Goal: Task Accomplishment & Management: Manage account settings

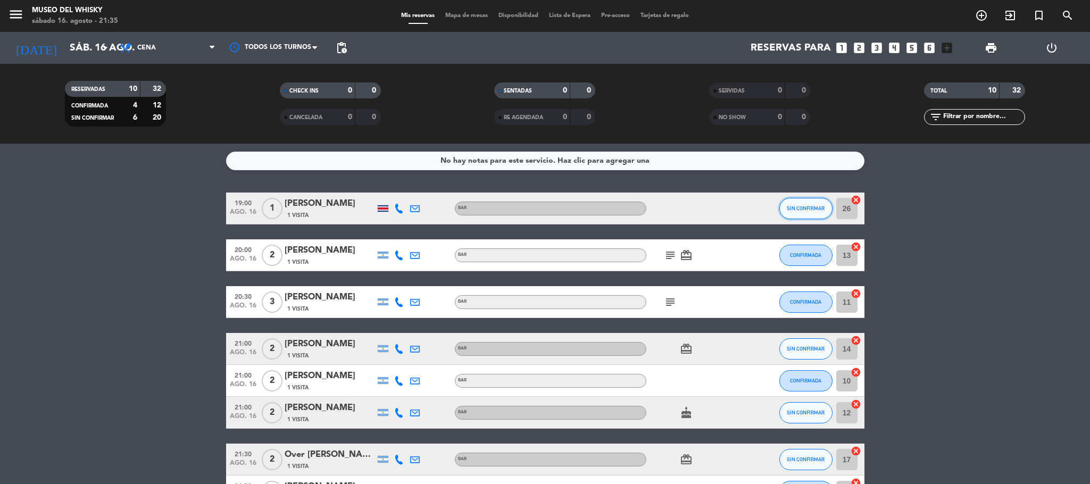
click at [815, 211] on span "SIN CONFIRMAR" at bounding box center [806, 208] width 38 height 6
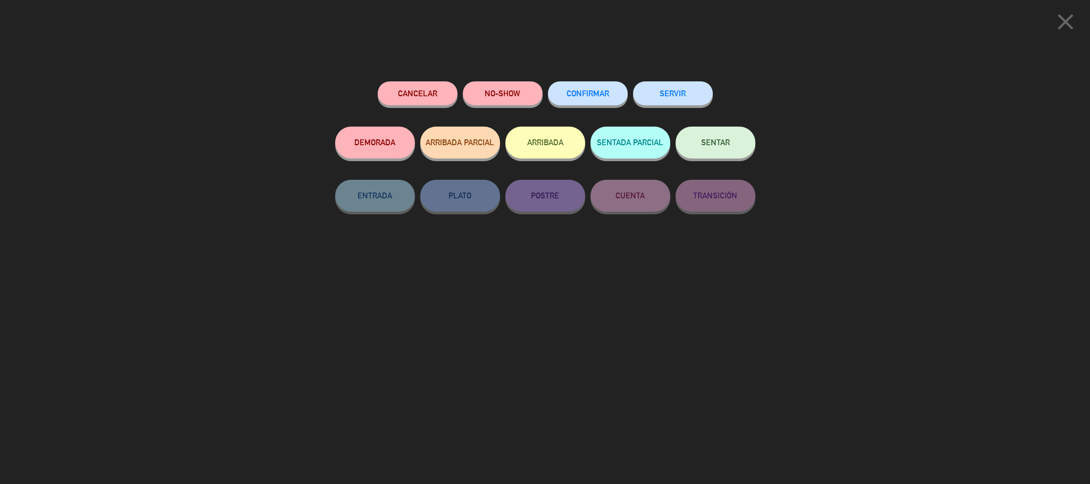
click at [535, 149] on button "ARRIBADA" at bounding box center [545, 143] width 80 height 32
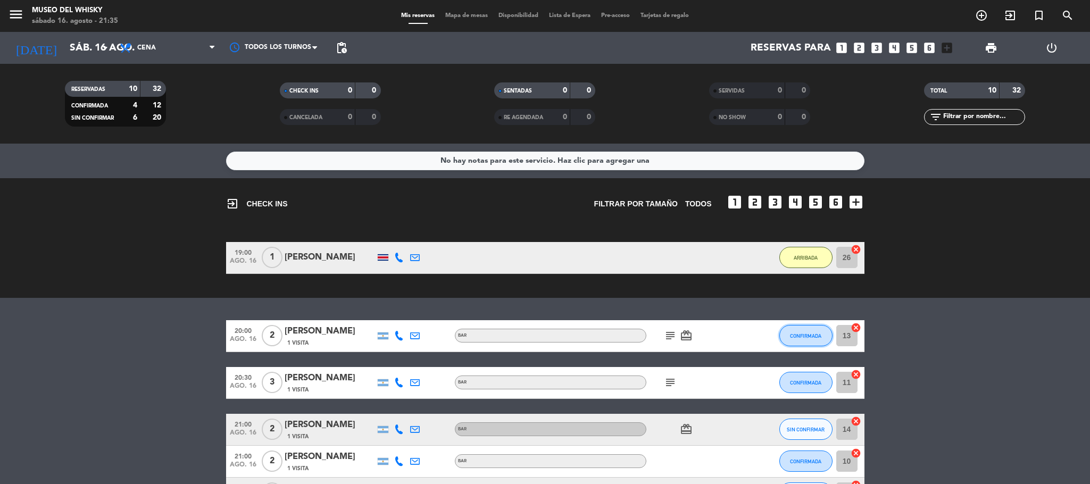
click at [800, 337] on span "CONFIRMADA" at bounding box center [805, 336] width 31 height 6
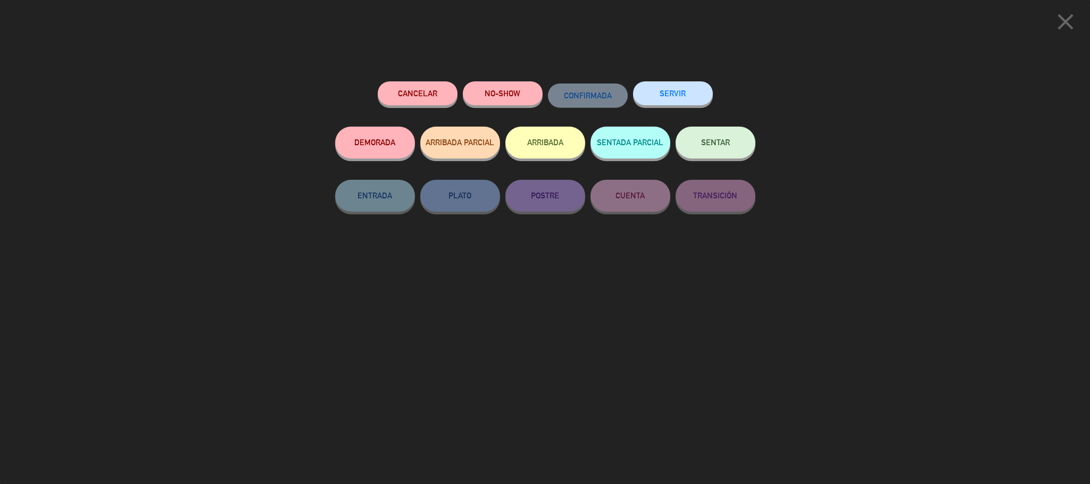
click at [549, 147] on button "ARRIBADA" at bounding box center [545, 143] width 80 height 32
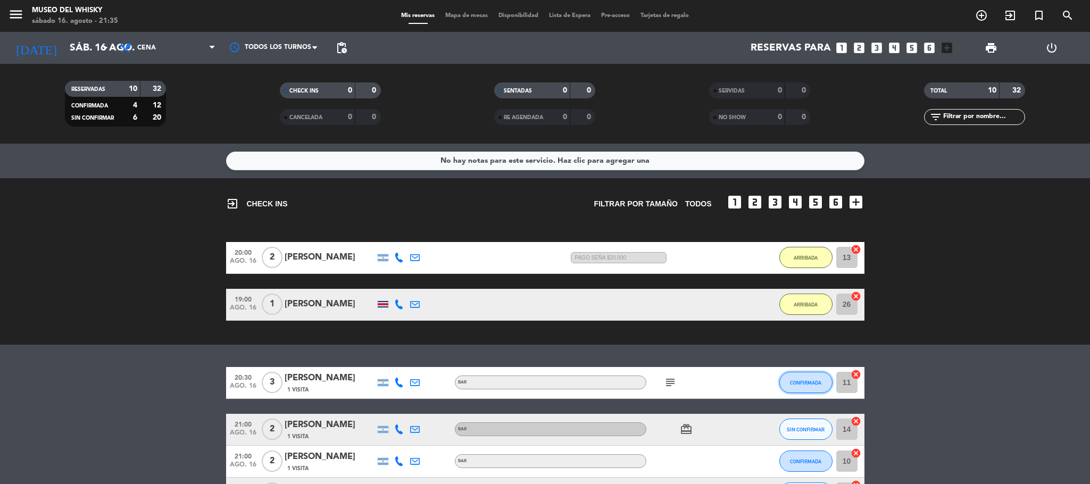
click at [796, 385] on span "CONFIRMADA" at bounding box center [805, 383] width 31 height 6
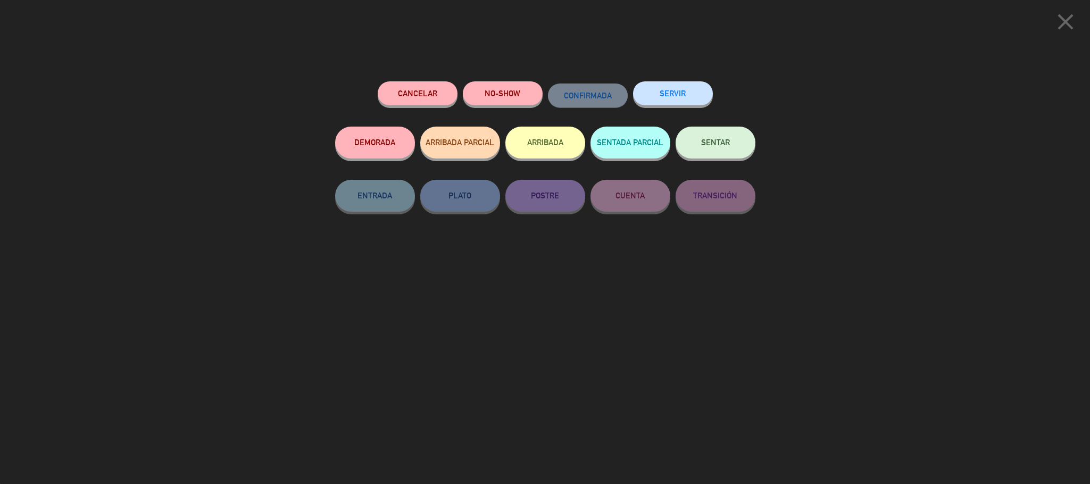
click at [549, 151] on button "ARRIBADA" at bounding box center [545, 143] width 80 height 32
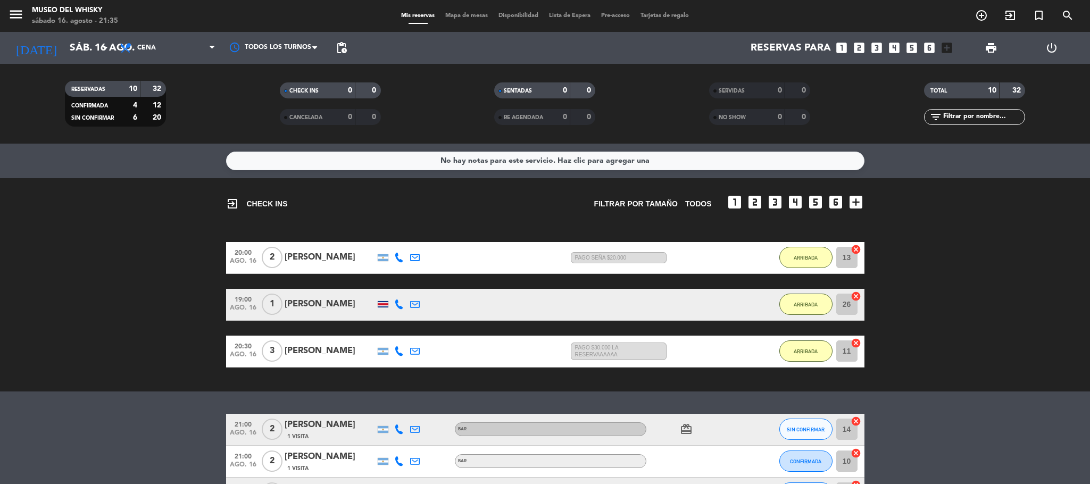
scroll to position [160, 0]
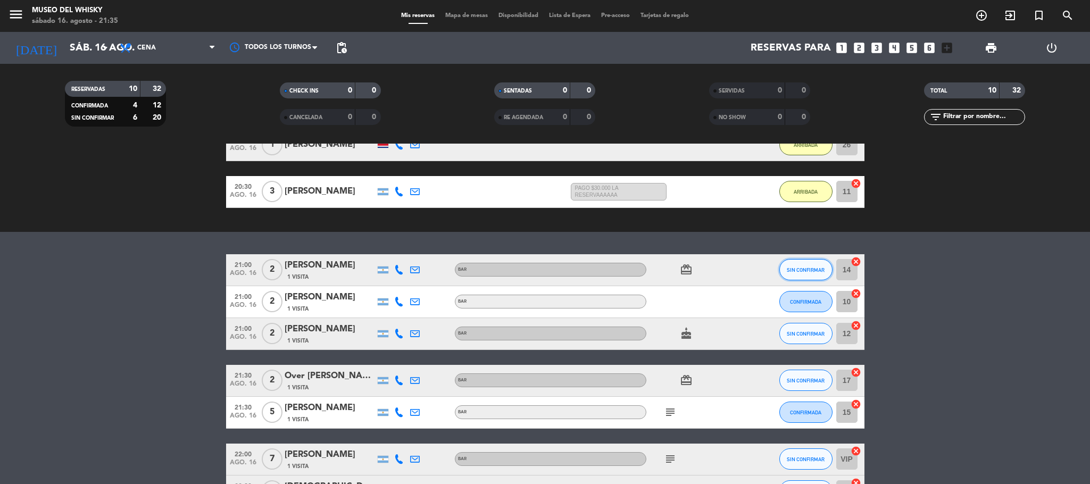
click at [814, 270] on span "SIN CONFIRMAR" at bounding box center [806, 270] width 38 height 6
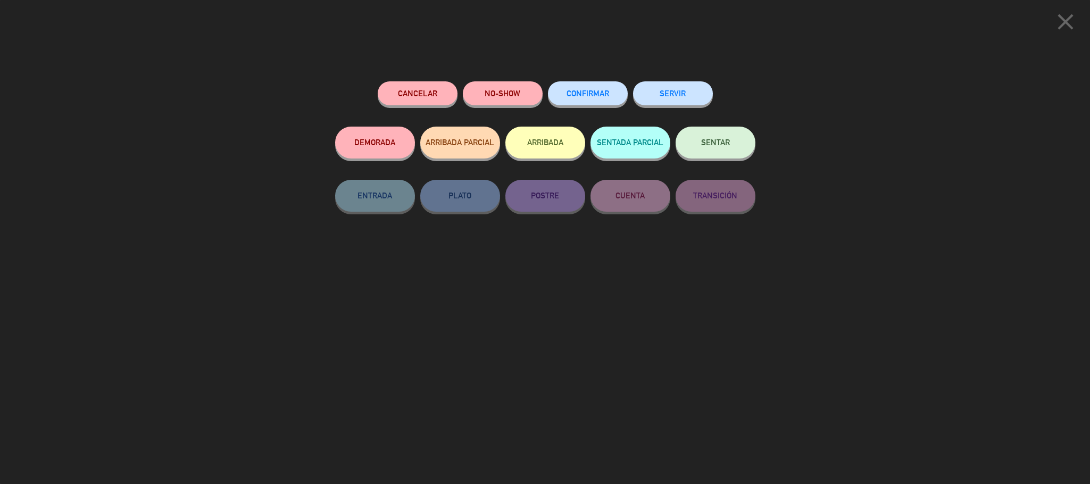
click at [516, 97] on button "NO-SHOW" at bounding box center [503, 93] width 80 height 24
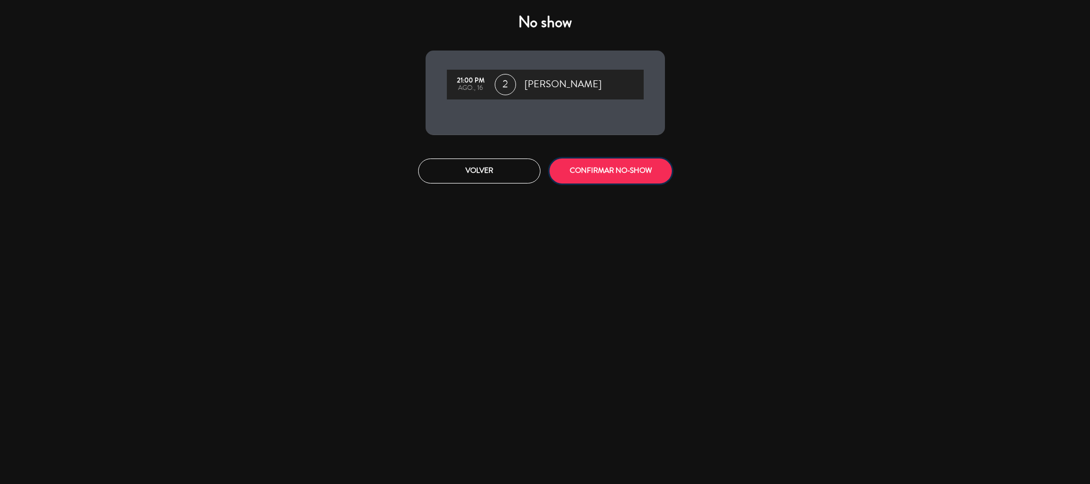
click at [592, 168] on button "CONFIRMAR NO-SHOW" at bounding box center [611, 171] width 122 height 25
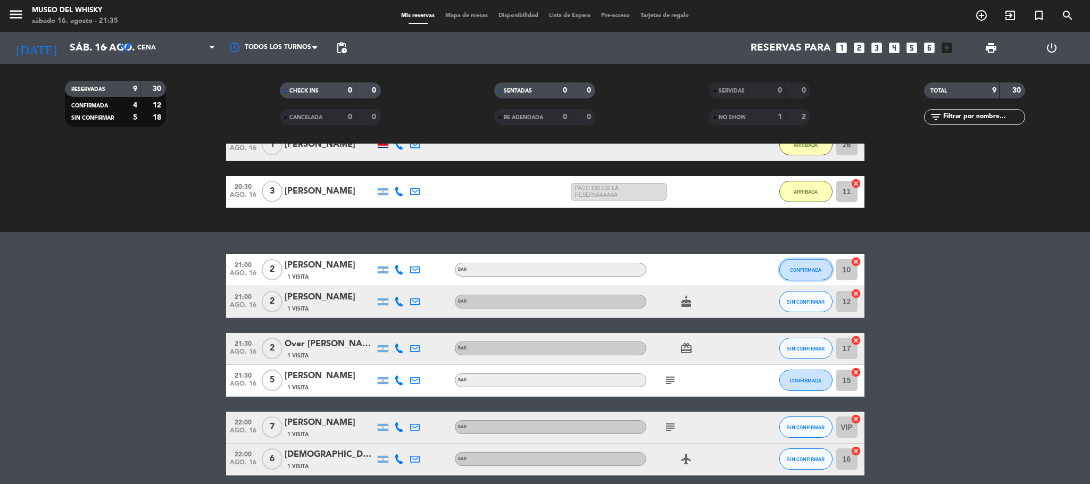
click at [807, 270] on span "CONFIRMADA" at bounding box center [805, 270] width 31 height 6
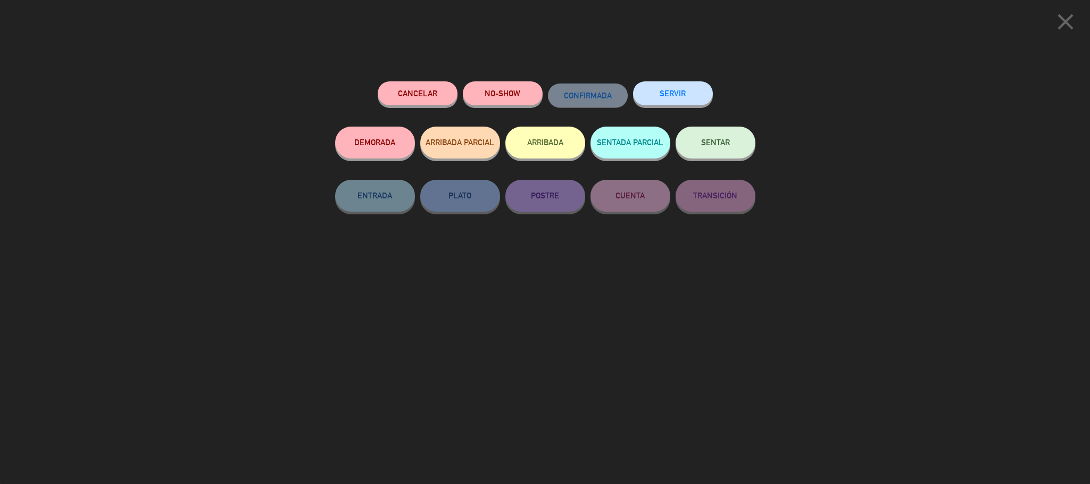
click at [576, 147] on button "ARRIBADA" at bounding box center [545, 143] width 80 height 32
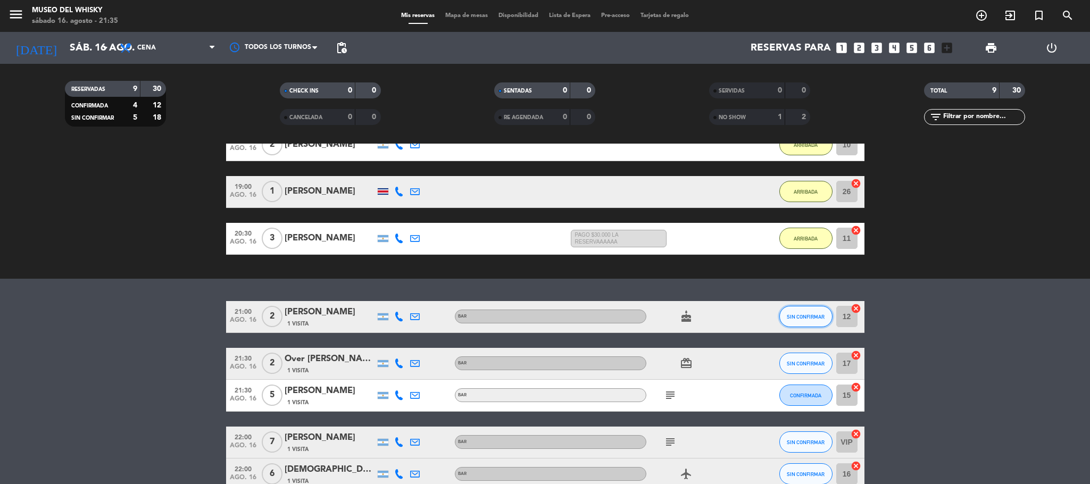
click at [814, 311] on button "SIN CONFIRMAR" at bounding box center [805, 316] width 53 height 21
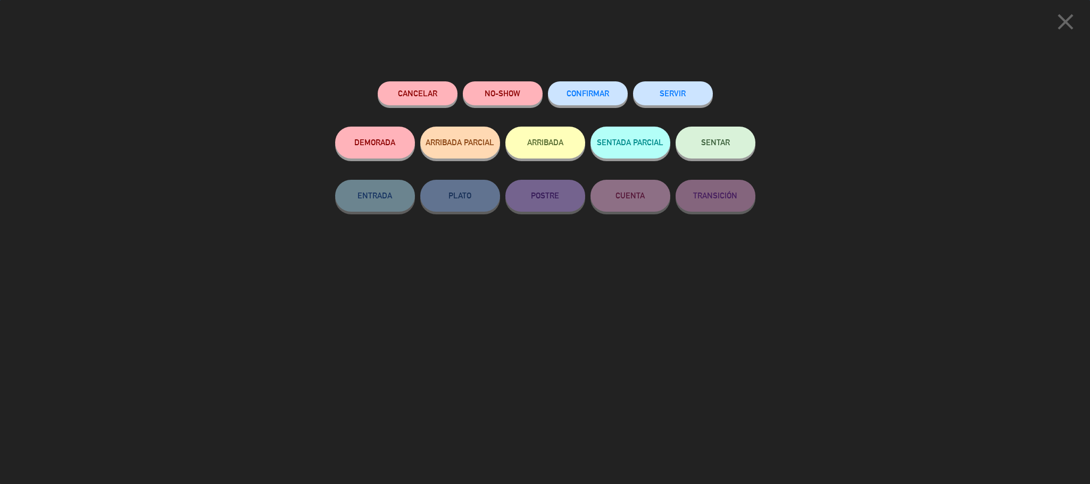
click at [538, 145] on button "ARRIBADA" at bounding box center [545, 143] width 80 height 32
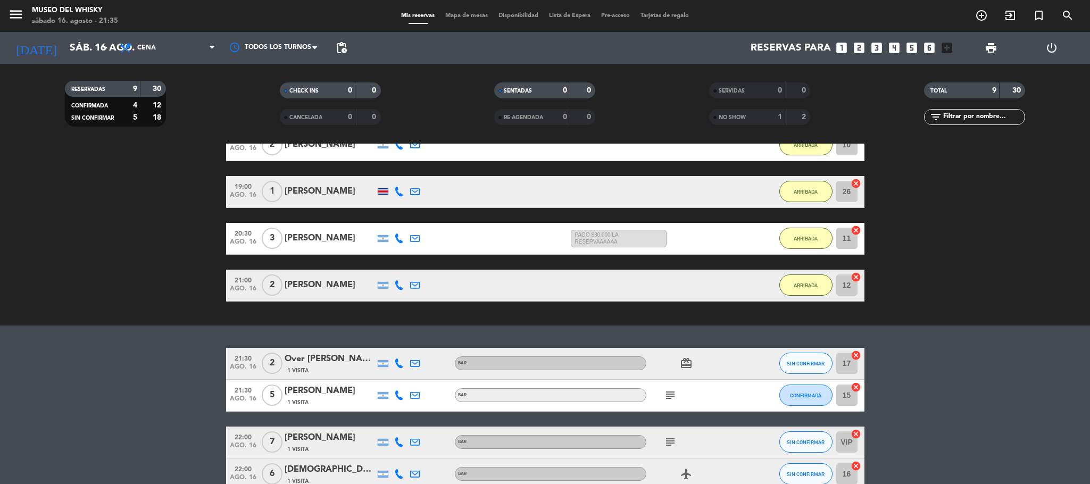
scroll to position [219, 0]
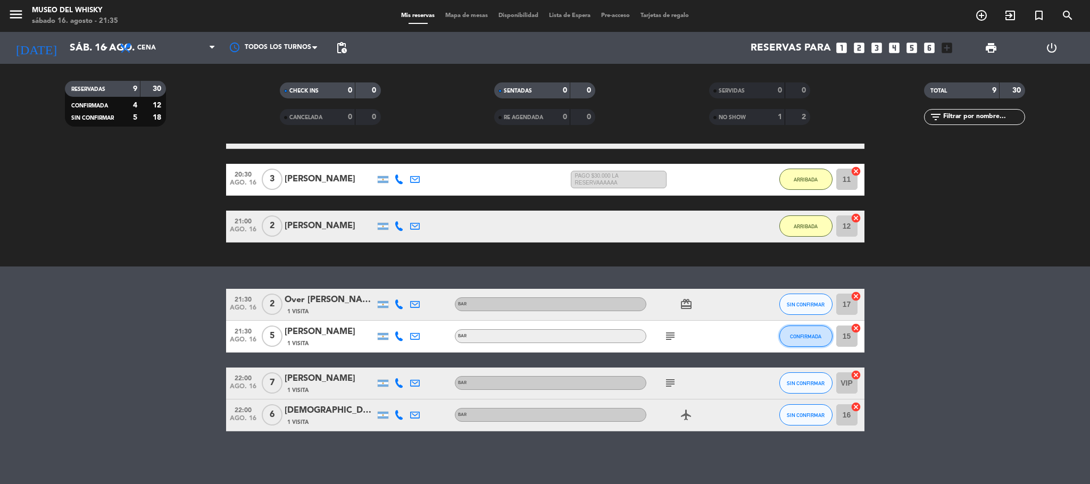
click at [796, 337] on span "CONFIRMADA" at bounding box center [805, 337] width 31 height 6
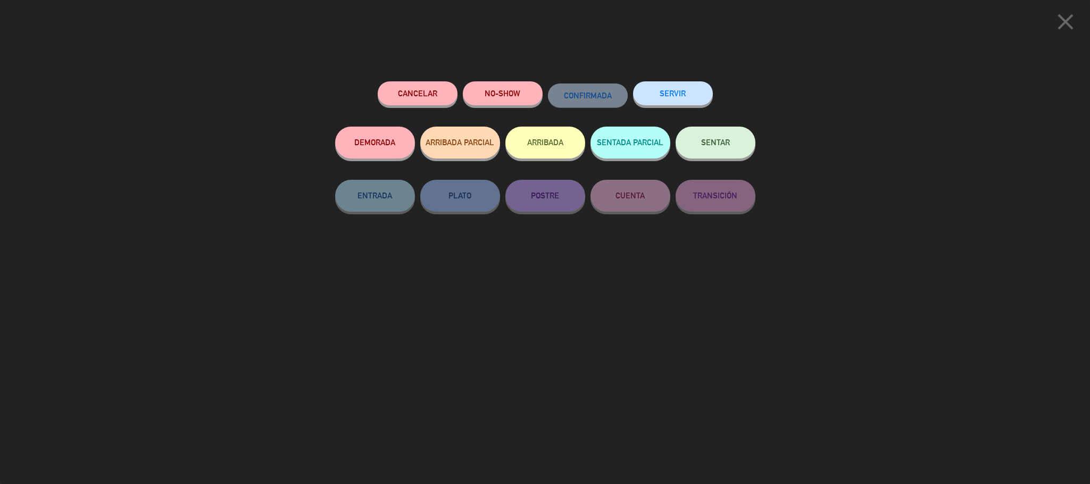
click at [864, 251] on div "close Cancelar NO-SHOW CONFIRMADA SERVIR DEMORADA ARRIBADA PARCIAL ARRIBADA SEN…" at bounding box center [545, 242] width 1090 height 484
click at [1063, 26] on icon "close" at bounding box center [1065, 22] width 27 height 27
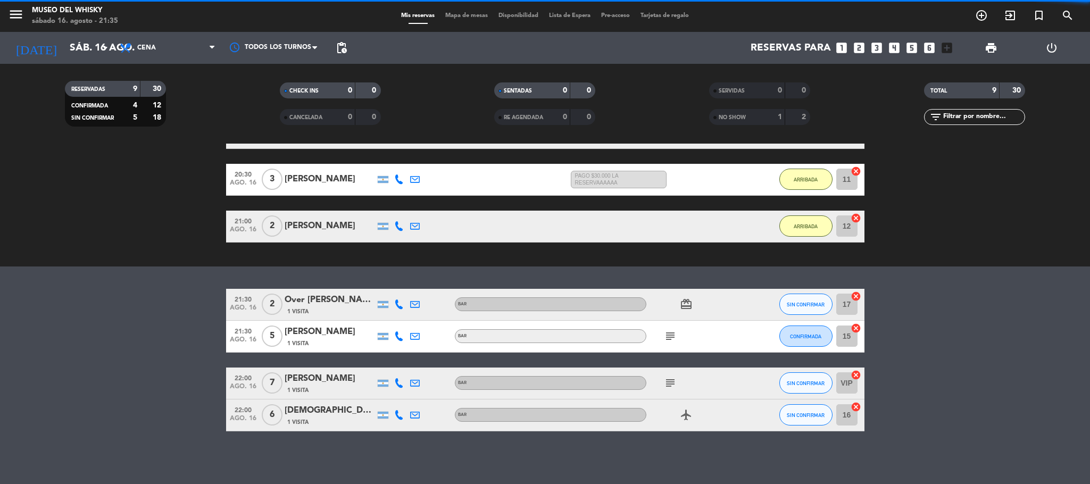
click at [667, 331] on icon "subject" at bounding box center [670, 336] width 13 height 13
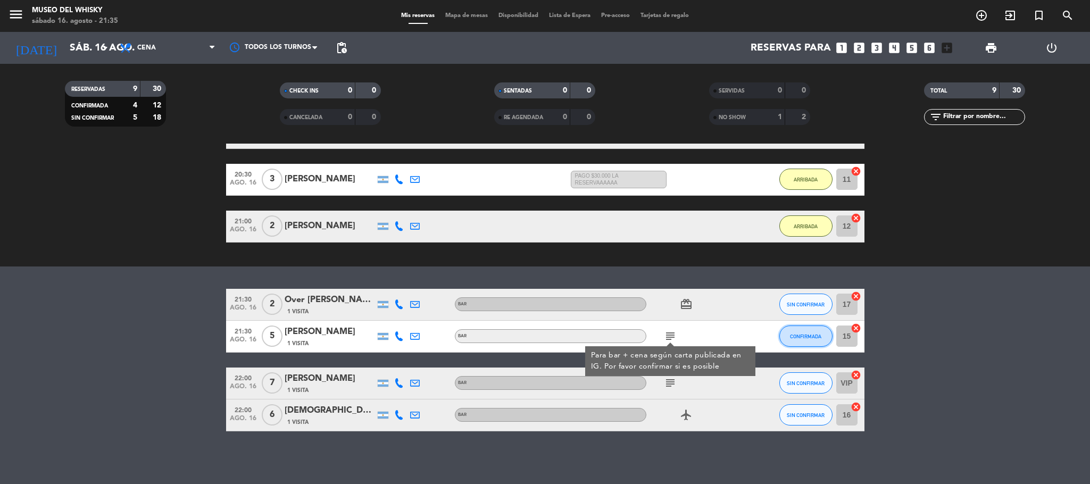
click at [801, 332] on button "CONFIRMADA" at bounding box center [805, 336] width 53 height 21
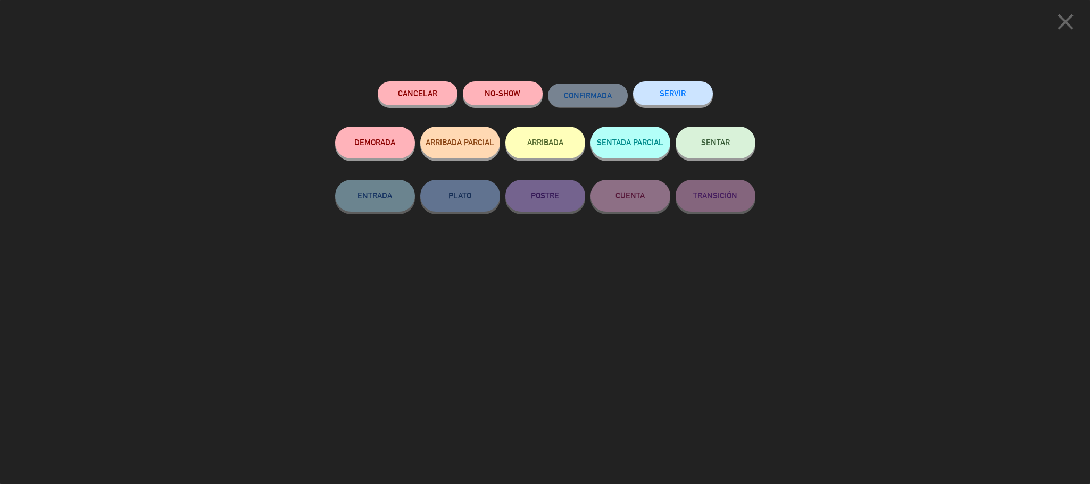
click at [549, 147] on button "ARRIBADA" at bounding box center [545, 143] width 80 height 32
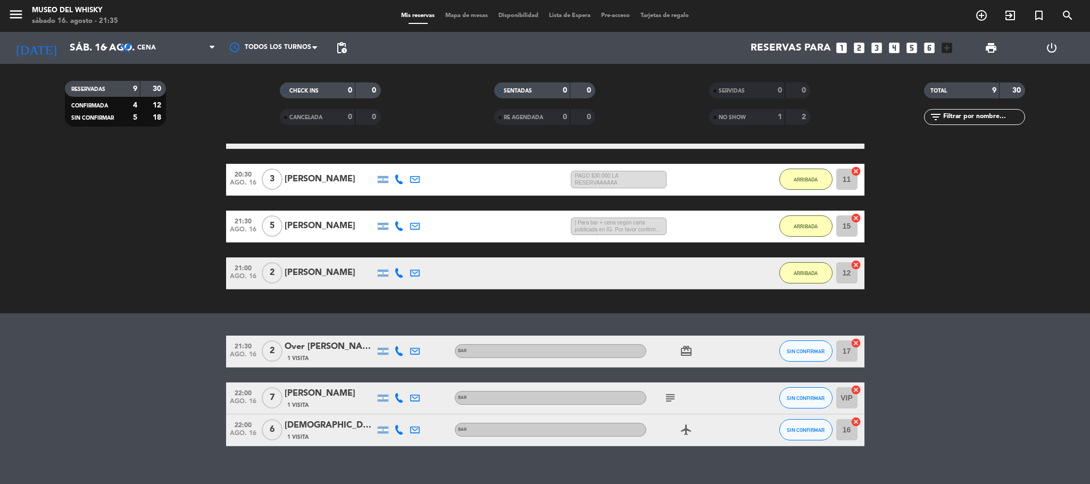
scroll to position [234, 0]
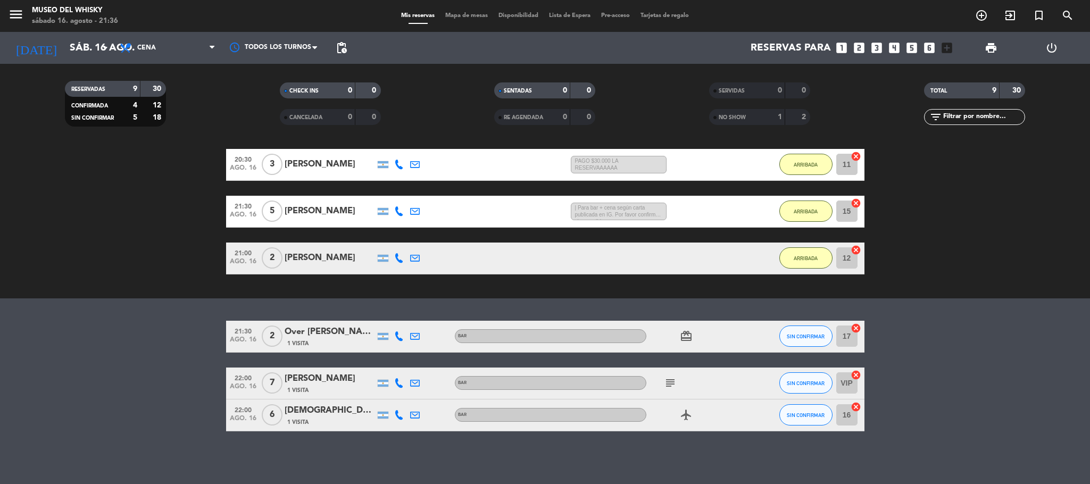
click at [307, 380] on div "[PERSON_NAME]" at bounding box center [330, 379] width 90 height 14
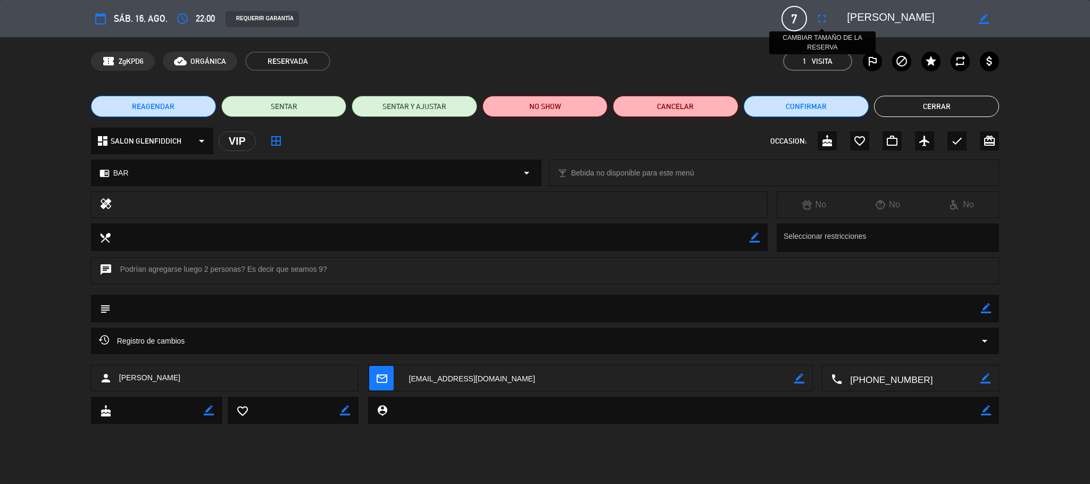
click at [826, 18] on icon "fullscreen" at bounding box center [821, 18] width 13 height 13
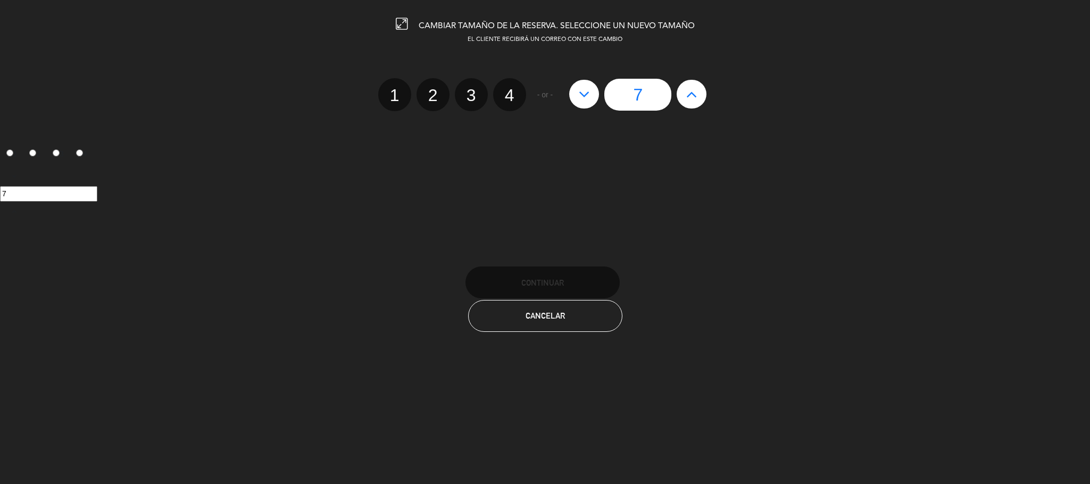
click at [693, 93] on icon at bounding box center [691, 94] width 11 height 17
type input "8"
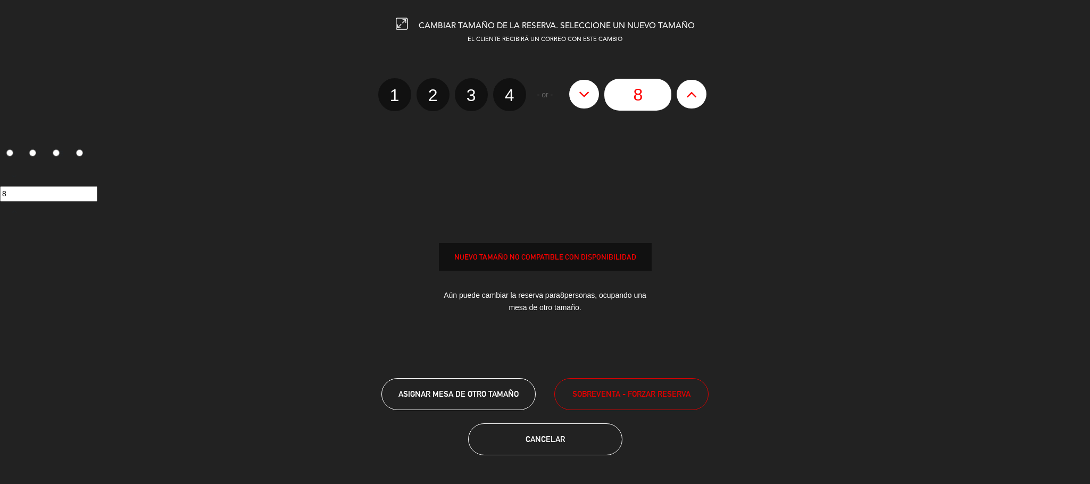
click at [693, 93] on icon at bounding box center [691, 94] width 11 height 17
type input "9"
click at [596, 257] on div "NUEVO TAMAÑO NO COMPATIBLE CON DISPONIBILIDAD" at bounding box center [545, 257] width 212 height 12
click at [495, 395] on span "ASIGNAR MESA DE OTRO TAMAÑO" at bounding box center [458, 393] width 120 height 9
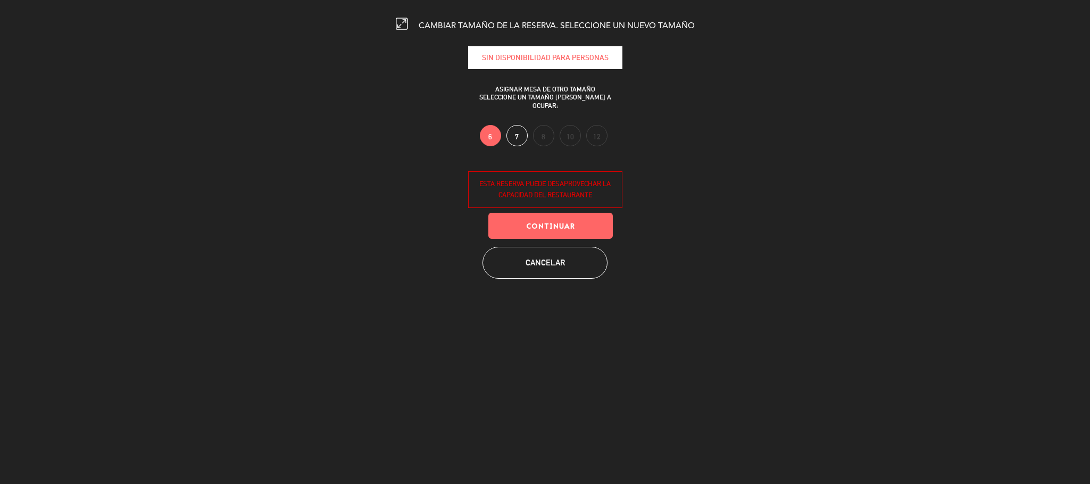
click at [545, 128] on label "8" at bounding box center [543, 135] width 21 height 21
click at [580, 227] on button "Continuar" at bounding box center [550, 226] width 124 height 26
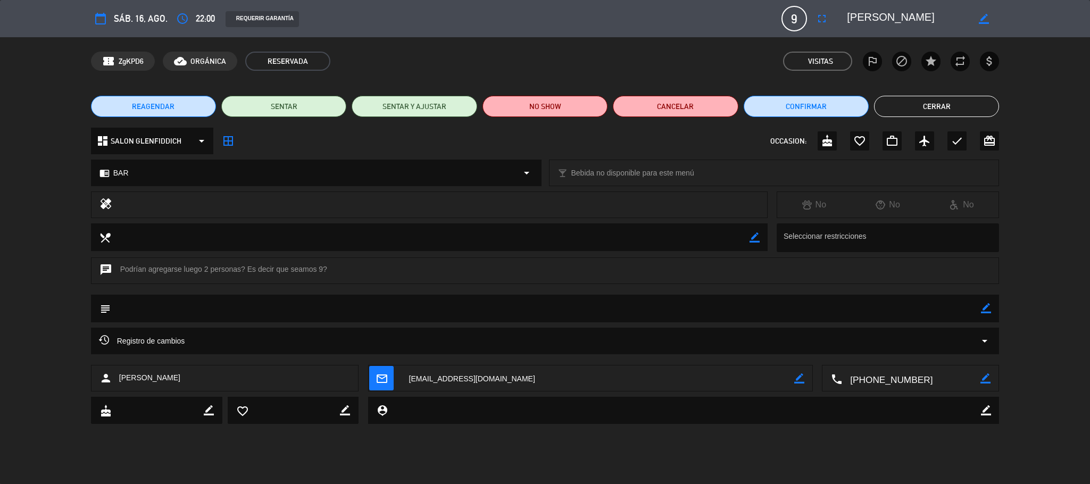
click at [922, 99] on button "Cerrar" at bounding box center [936, 106] width 125 height 21
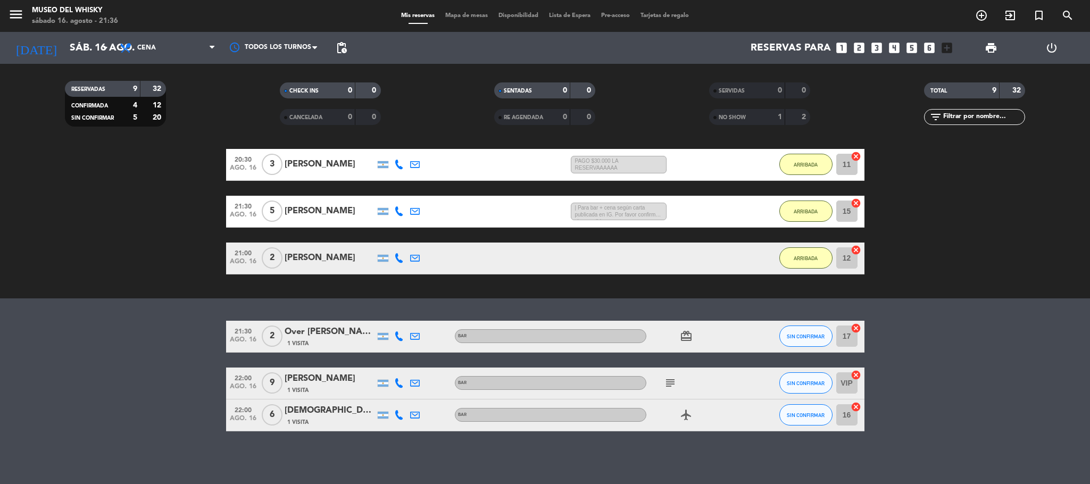
click at [671, 380] on icon "subject" at bounding box center [670, 383] width 13 height 13
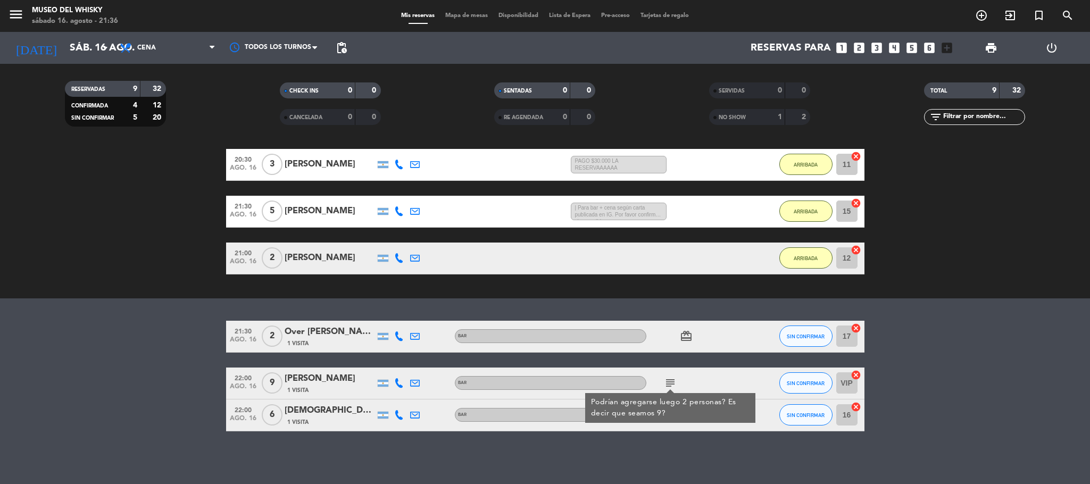
click at [1029, 254] on bookings-row "20:00 [DATE] 2 [PERSON_NAME] 2 MIN / 23:44 H sms PAGO SEÑA $20.000 ARRIBADA 13 …" at bounding box center [545, 142] width 1090 height 266
